Goal: Information Seeking & Learning: Learn about a topic

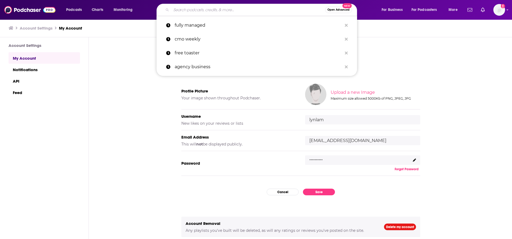
click at [177, 10] on input "Search podcasts, credits, & more..." at bounding box center [248, 10] width 154 height 9
click at [195, 26] on p "fully managed" at bounding box center [258, 25] width 167 height 14
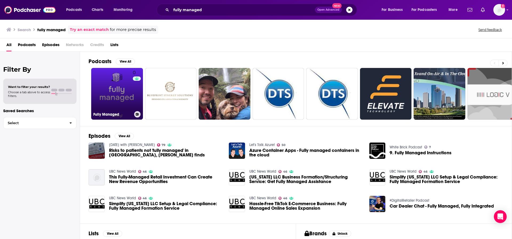
click at [114, 90] on link "0 Fully Managed" at bounding box center [117, 94] width 52 height 52
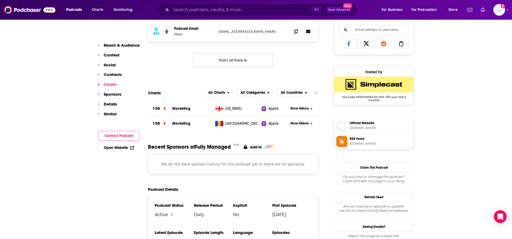
scroll to position [342, 0]
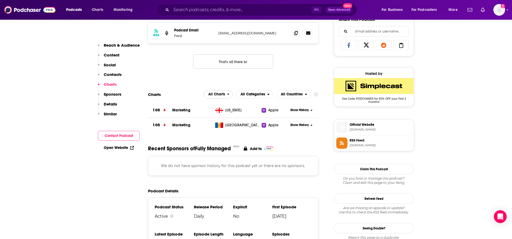
click at [224, 90] on span "All Charts" at bounding box center [215, 94] width 23 height 9
click at [211, 111] on span "Apple Charts" at bounding box center [218, 110] width 23 height 3
click at [214, 92] on span "Apple Charts" at bounding box center [213, 94] width 23 height 4
click at [214, 118] on span "Spotify Charts" at bounding box center [215, 117] width 28 height 3
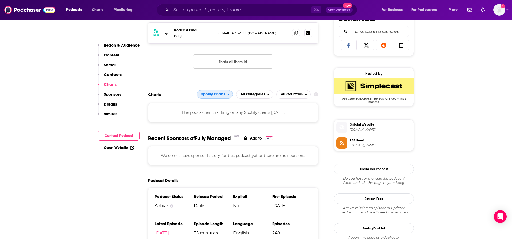
click at [209, 94] on span "Spotify Charts" at bounding box center [213, 94] width 24 height 4
click at [210, 104] on span "All Charts" at bounding box center [214, 103] width 29 height 3
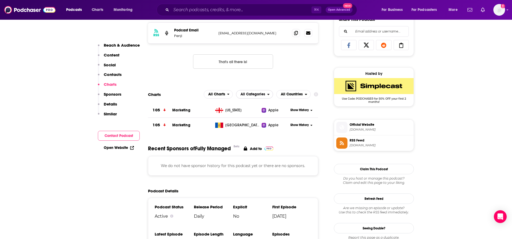
click at [247, 94] on span "All Categories" at bounding box center [252, 94] width 25 height 4
click at [289, 95] on span "All Countries" at bounding box center [292, 94] width 22 height 4
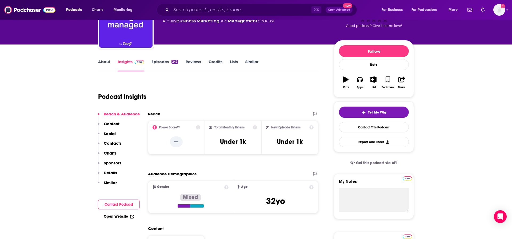
scroll to position [45, 0]
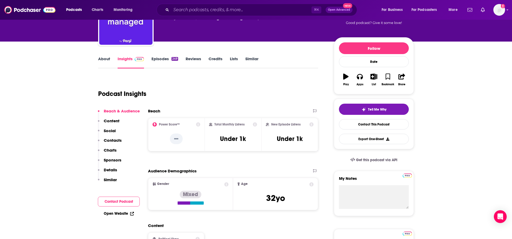
click at [111, 169] on p "Details" at bounding box center [110, 169] width 13 height 5
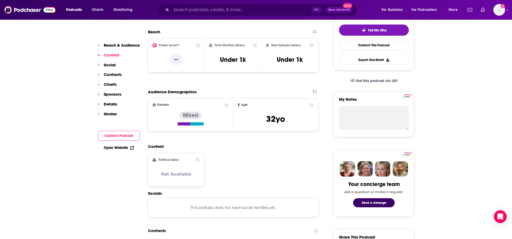
scroll to position [124, 0]
